Goal: Navigation & Orientation: Find specific page/section

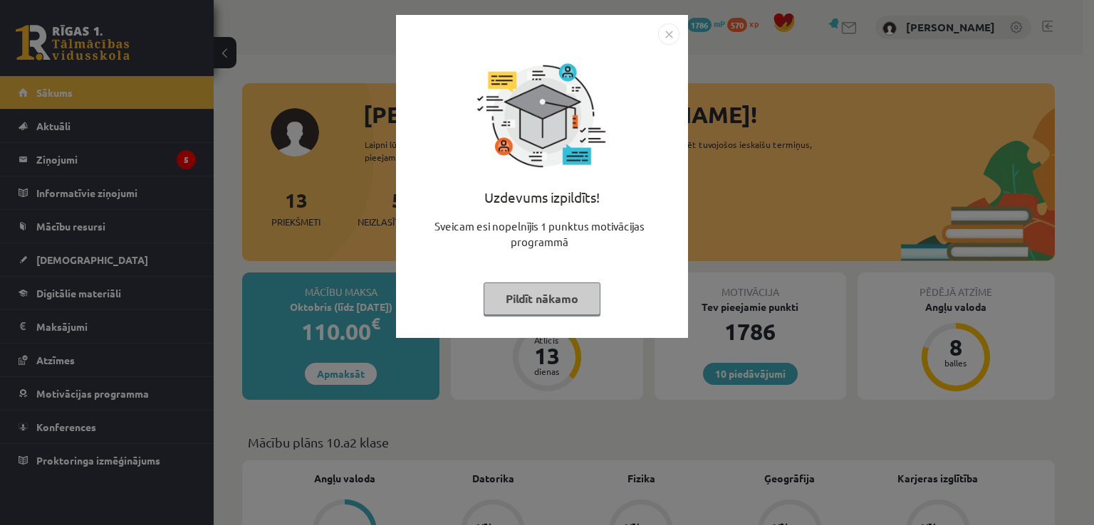
click at [528, 312] on button "Pildīt nākamo" at bounding box center [541, 299] width 117 height 33
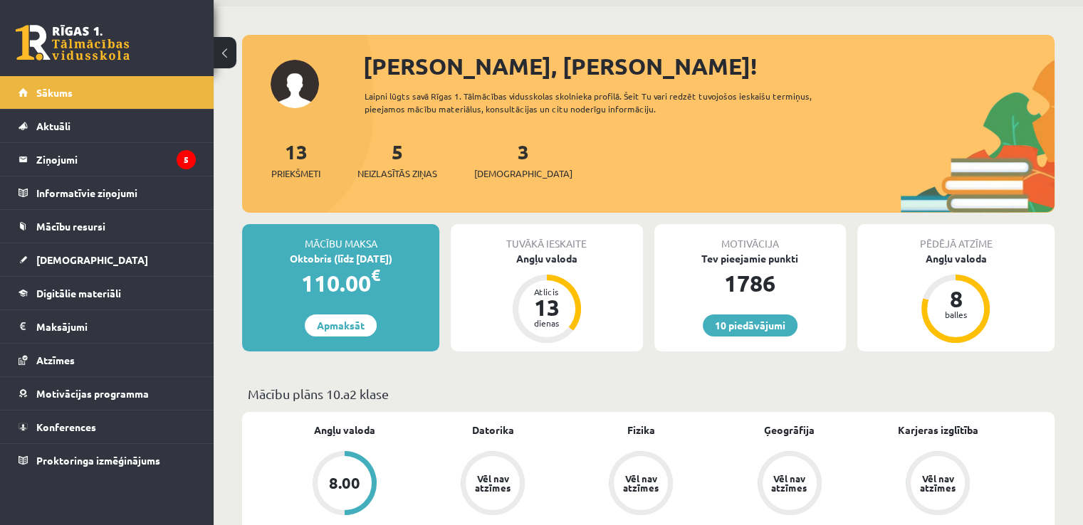
scroll to position [125, 0]
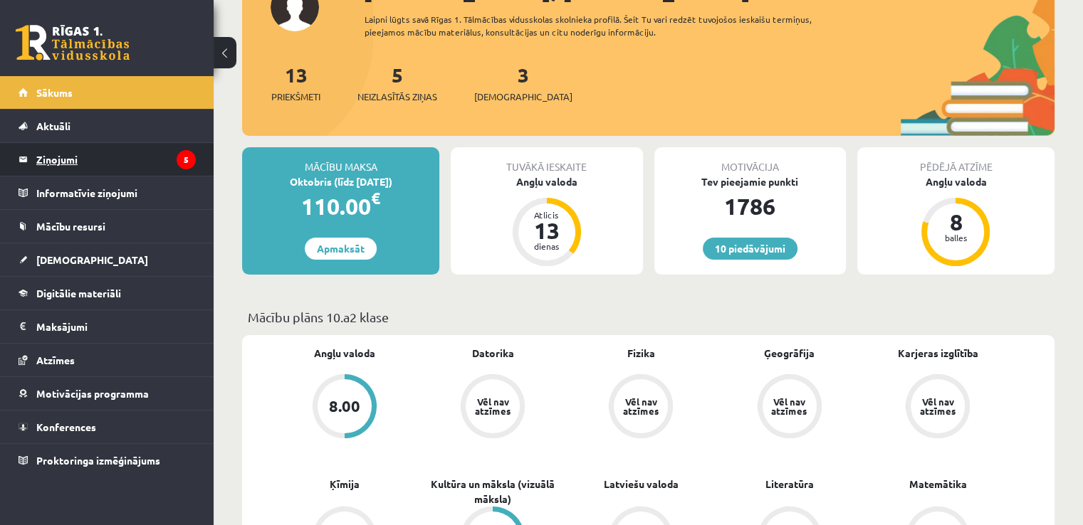
click at [71, 154] on legend "Ziņojumi 5" at bounding box center [115, 159] width 159 height 33
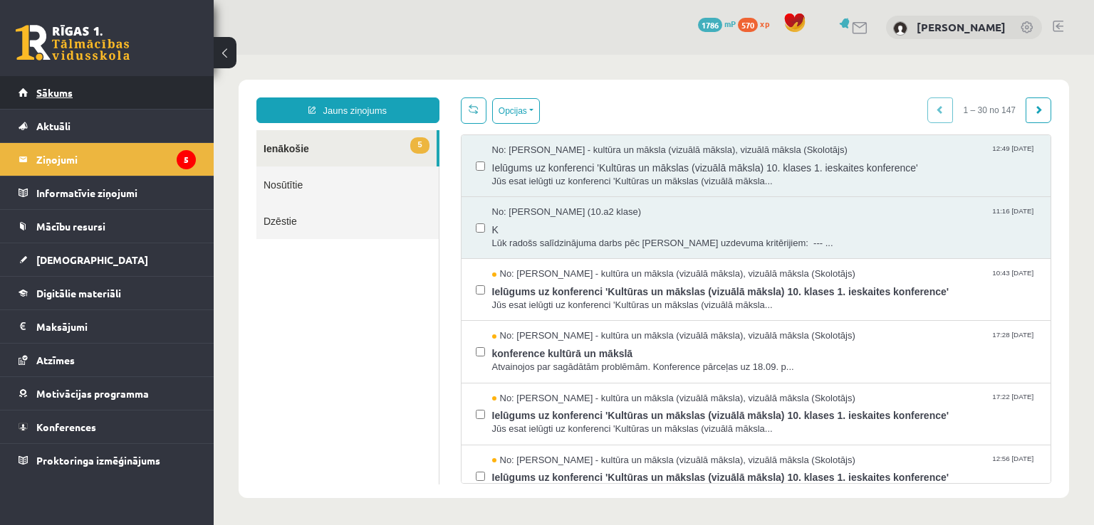
click at [68, 88] on span "Sākums" at bounding box center [54, 92] width 36 height 13
